Goal: Find specific page/section: Find specific page/section

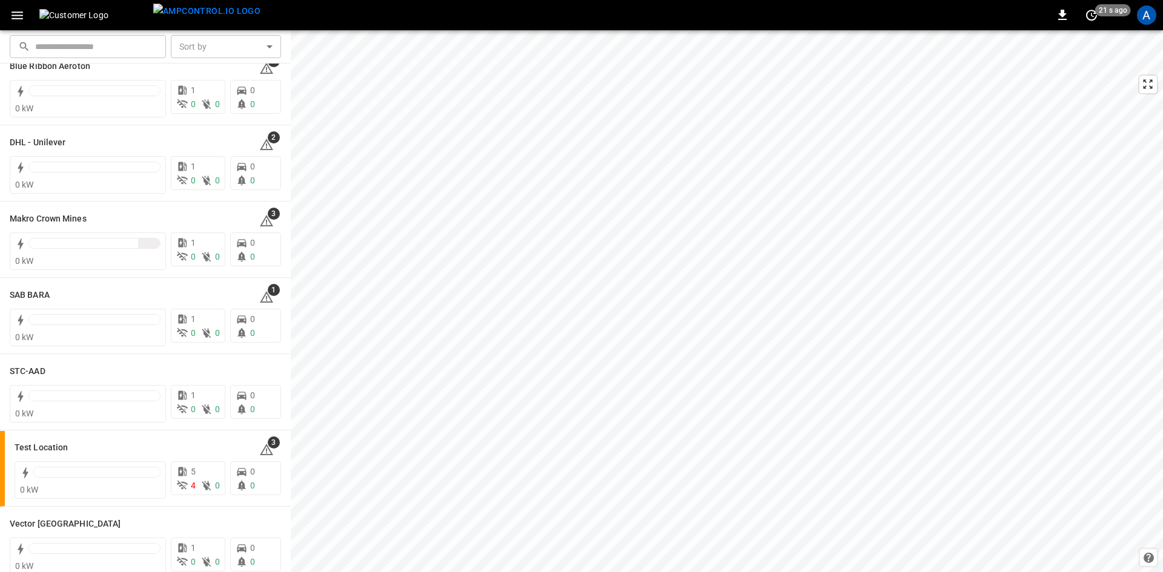
scroll to position [121, 0]
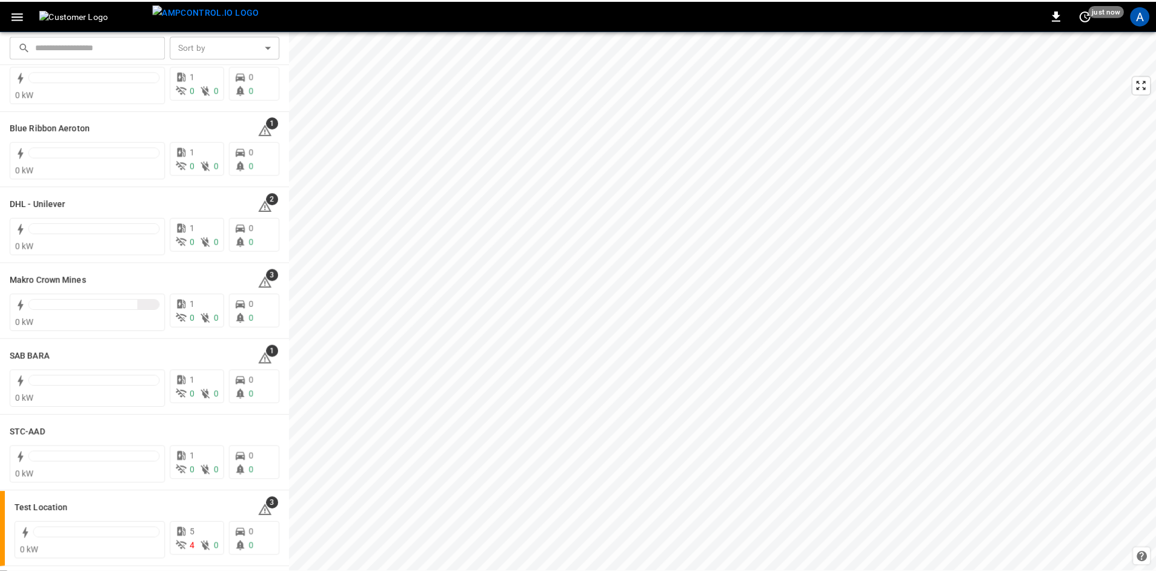
scroll to position [61, 0]
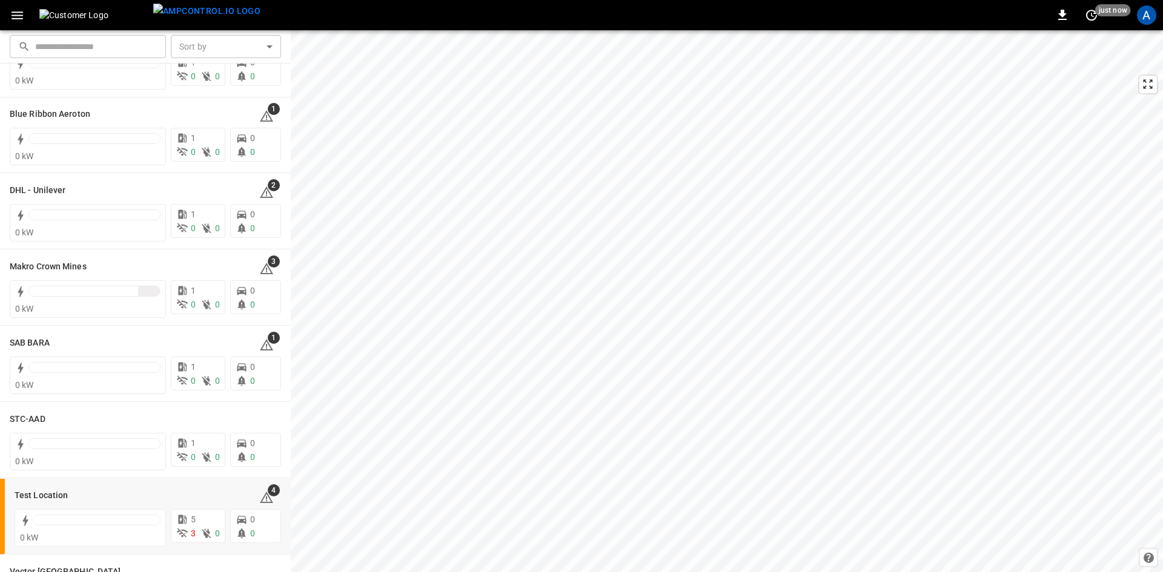
click at [53, 498] on h6 "Test Location" at bounding box center [41, 495] width 53 height 13
